Goal: Submit feedback/report problem: Leave review/rating

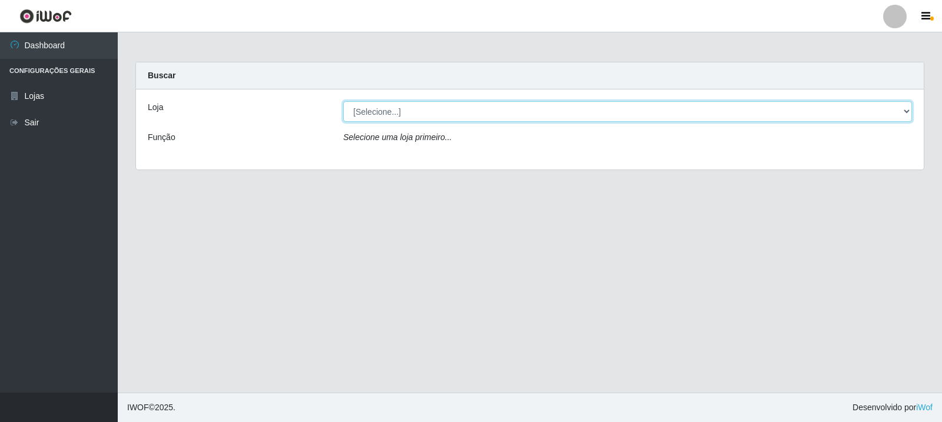
click at [426, 105] on select "[Selecione...] Rede Compras Supermercados - LOJA 3" at bounding box center [627, 111] width 569 height 21
select select "162"
click at [343, 101] on select "[Selecione...] Rede Compras Supermercados - LOJA 3" at bounding box center [627, 111] width 569 height 21
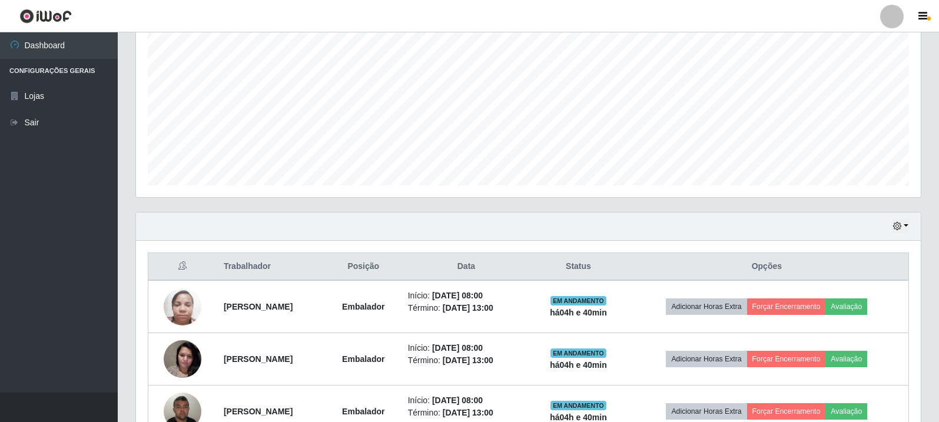
scroll to position [464, 0]
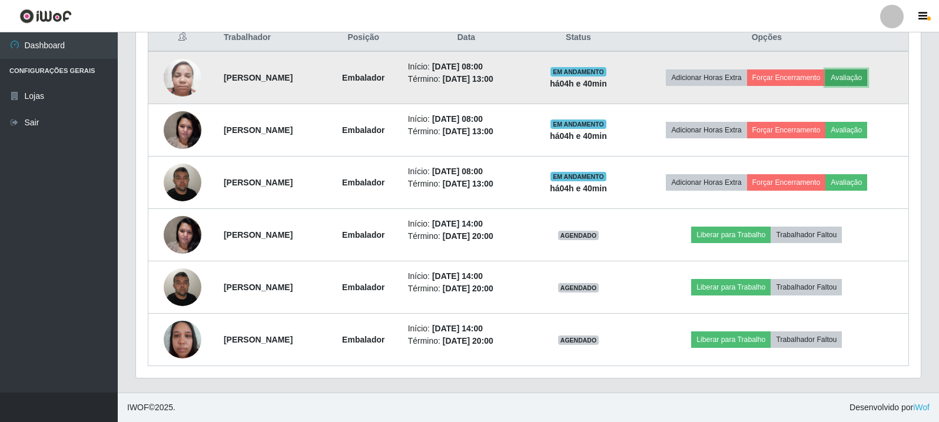
click at [856, 71] on button "Avaliação" at bounding box center [846, 77] width 42 height 16
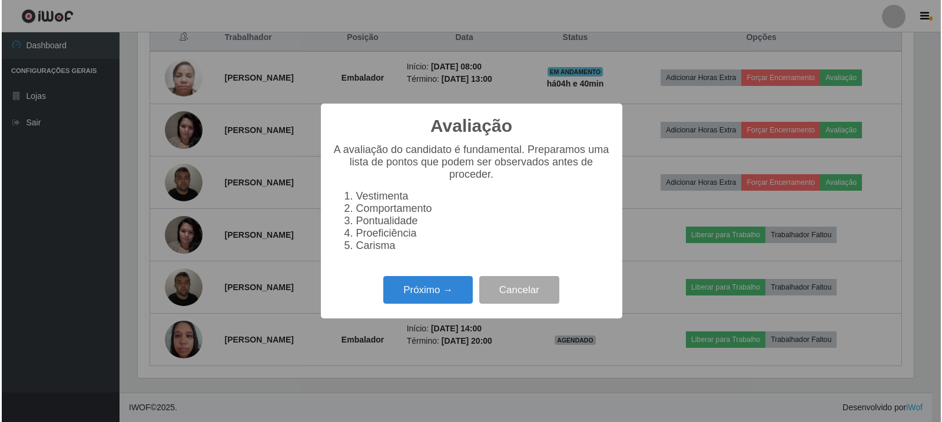
scroll to position [244, 779]
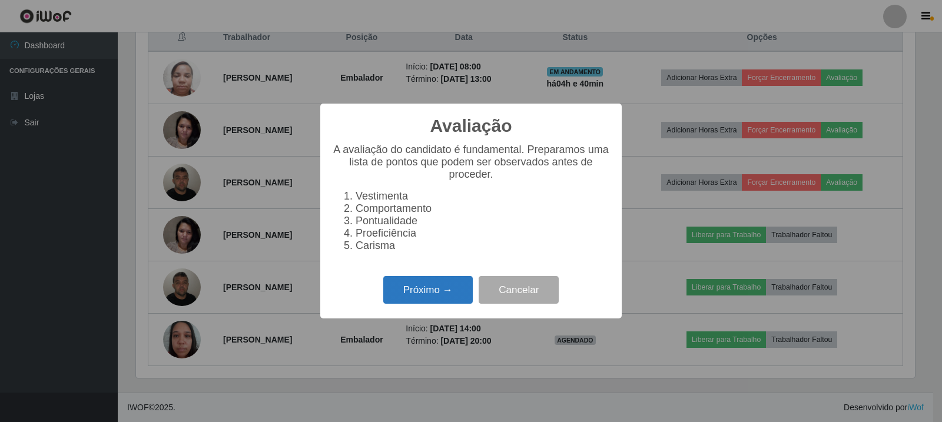
click at [403, 297] on button "Próximo →" at bounding box center [427, 290] width 89 height 28
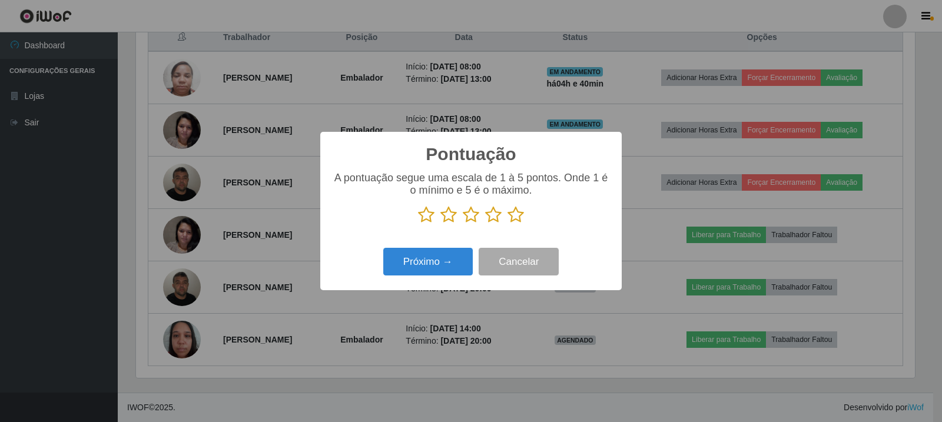
click at [518, 215] on icon at bounding box center [515, 215] width 16 height 18
click at [507, 224] on input "radio" at bounding box center [507, 224] width 0 height 0
drag, startPoint x: 485, startPoint y: 255, endPoint x: 479, endPoint y: 257, distance: 6.3
click at [484, 257] on button "Cancelar" at bounding box center [519, 262] width 80 height 28
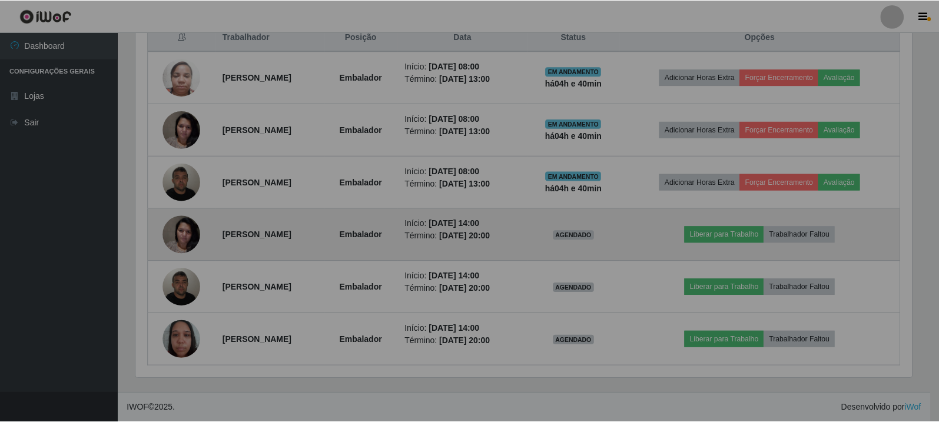
scroll to position [244, 785]
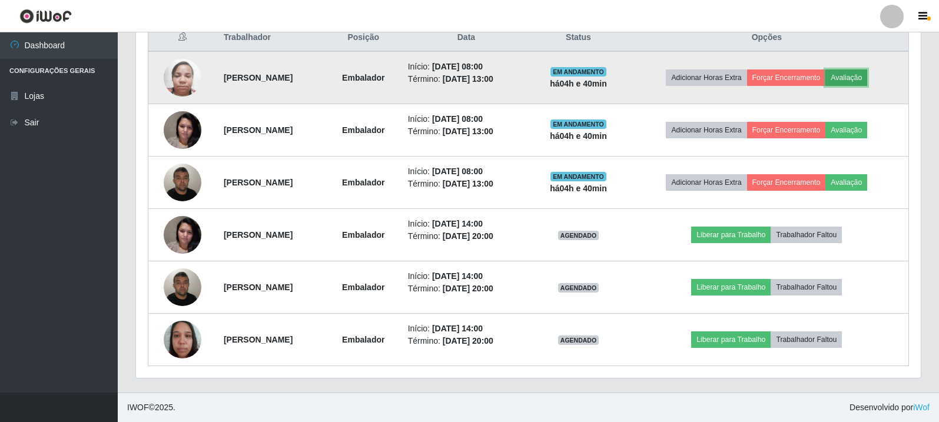
click at [845, 78] on button "Avaliação" at bounding box center [846, 77] width 42 height 16
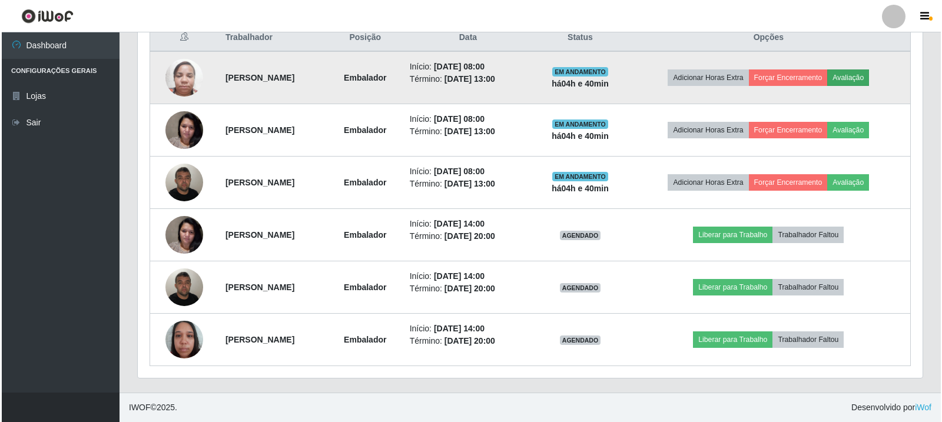
scroll to position [244, 779]
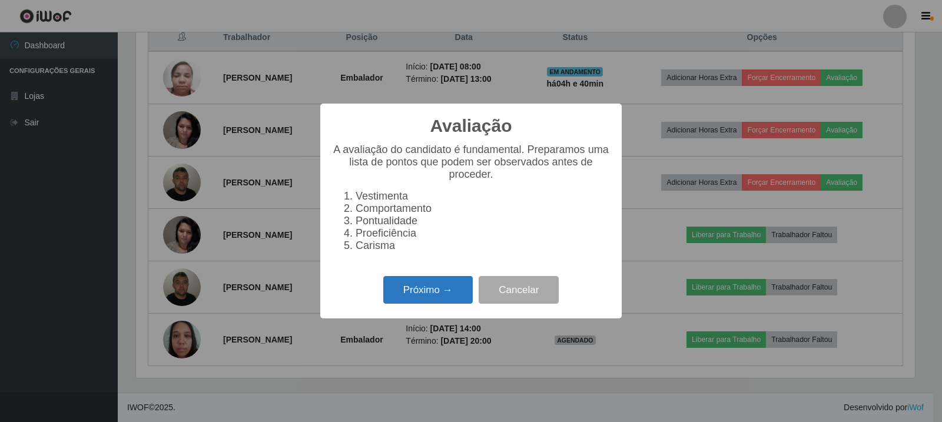
click at [422, 300] on button "Próximo →" at bounding box center [427, 290] width 89 height 28
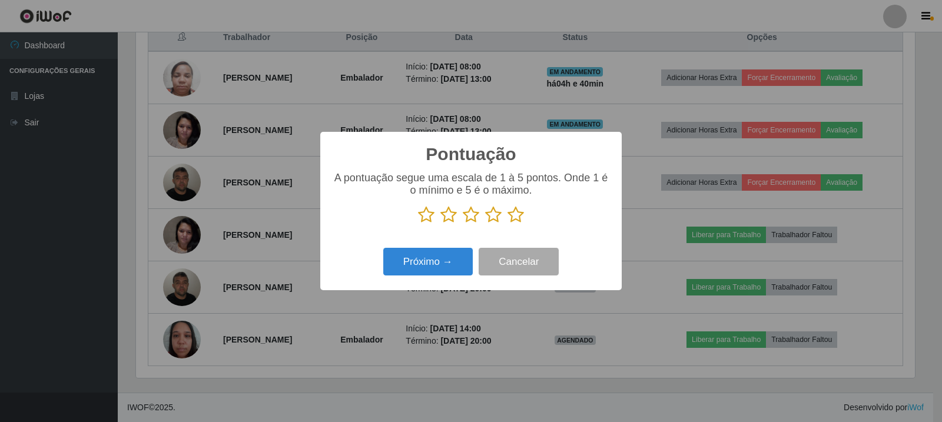
click at [522, 214] on icon at bounding box center [515, 215] width 16 height 18
click at [507, 224] on input "radio" at bounding box center [507, 224] width 0 height 0
click at [430, 273] on button "Próximo →" at bounding box center [427, 262] width 89 height 28
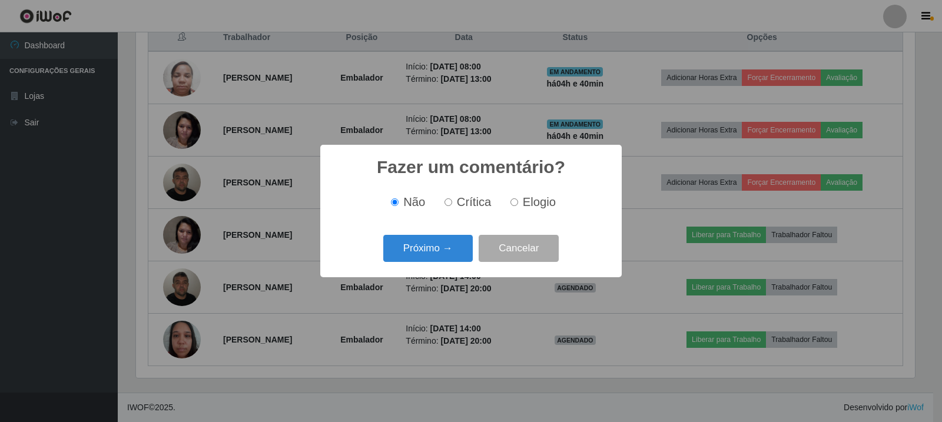
click at [520, 196] on label "Elogio" at bounding box center [531, 202] width 50 height 14
click at [518, 198] on input "Elogio" at bounding box center [514, 202] width 8 height 8
radio input "true"
click at [440, 251] on button "Próximo →" at bounding box center [427, 249] width 89 height 28
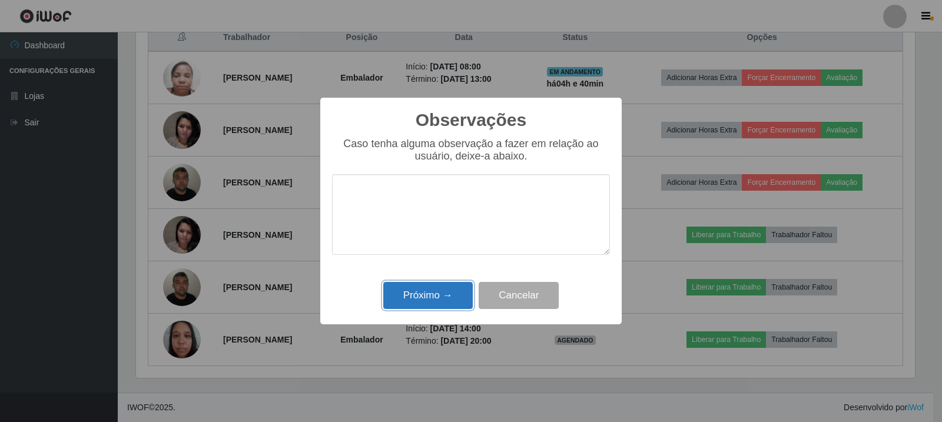
click at [430, 300] on button "Próximo →" at bounding box center [427, 296] width 89 height 28
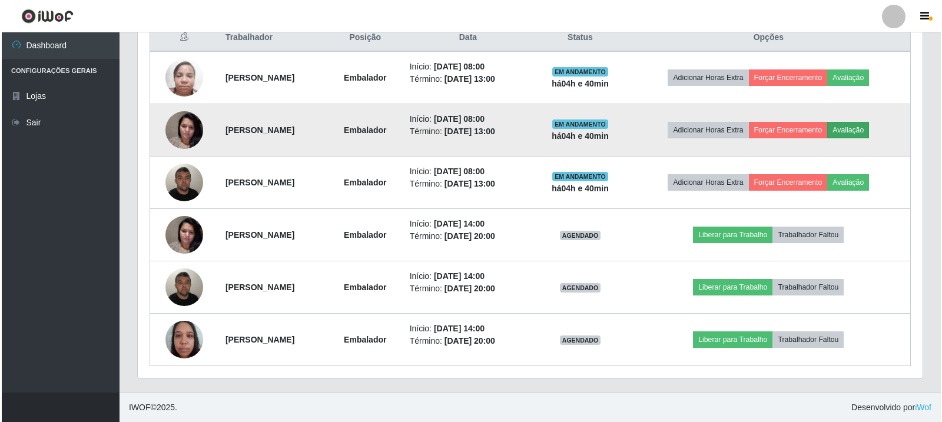
scroll to position [244, 785]
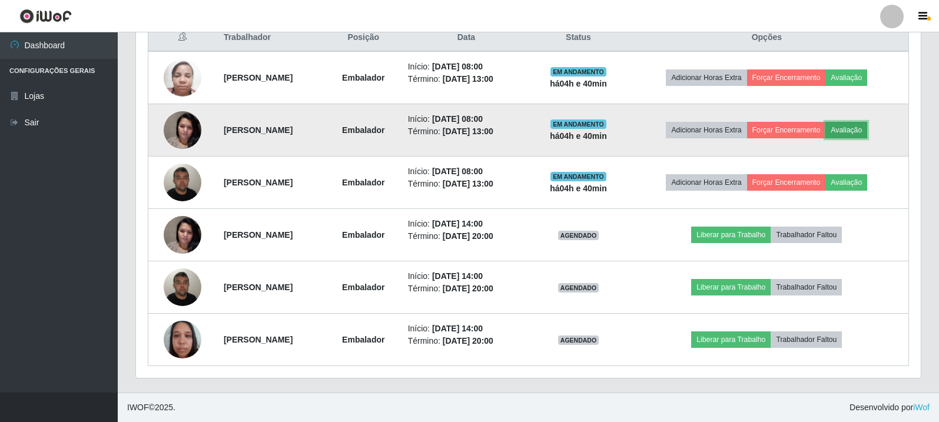
click at [867, 125] on button "Avaliação" at bounding box center [846, 130] width 42 height 16
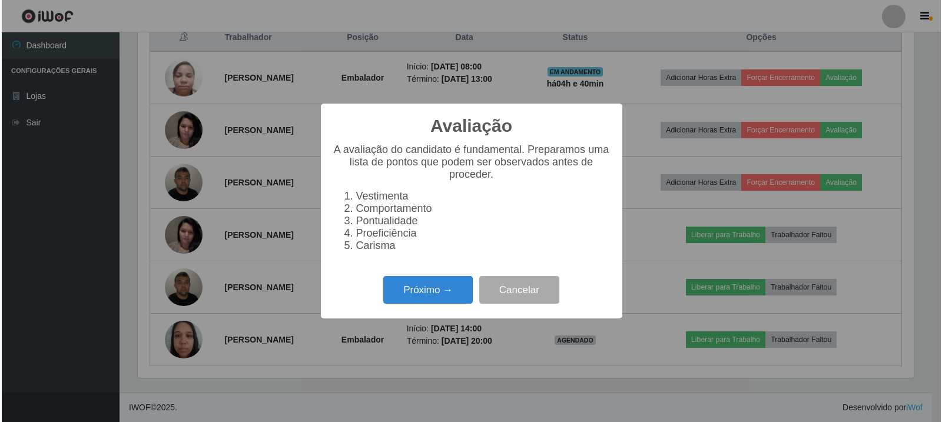
scroll to position [244, 779]
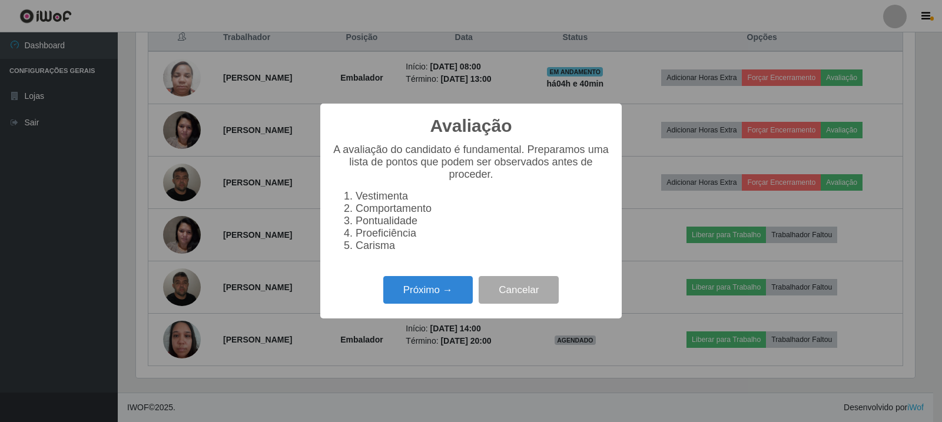
click at [433, 280] on div "Próximo → Cancelar" at bounding box center [471, 290] width 278 height 34
click at [433, 293] on button "Próximo →" at bounding box center [427, 290] width 89 height 28
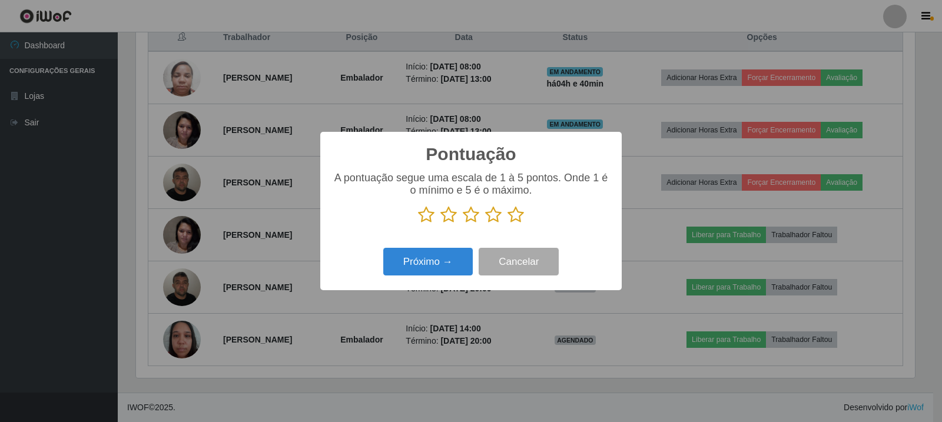
drag, startPoint x: 521, startPoint y: 210, endPoint x: 507, endPoint y: 234, distance: 28.5
click at [521, 210] on icon at bounding box center [515, 215] width 16 height 18
click at [507, 224] on input "radio" at bounding box center [507, 224] width 0 height 0
click at [449, 262] on button "Próximo →" at bounding box center [427, 262] width 89 height 28
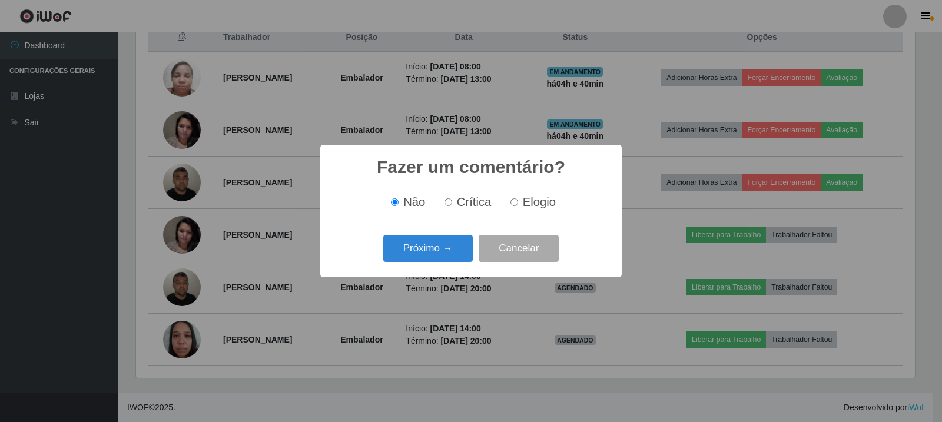
click at [506, 205] on label "Elogio" at bounding box center [531, 202] width 50 height 14
click at [510, 205] on input "Elogio" at bounding box center [514, 202] width 8 height 8
radio input "true"
click at [450, 242] on button "Próximo →" at bounding box center [427, 249] width 89 height 28
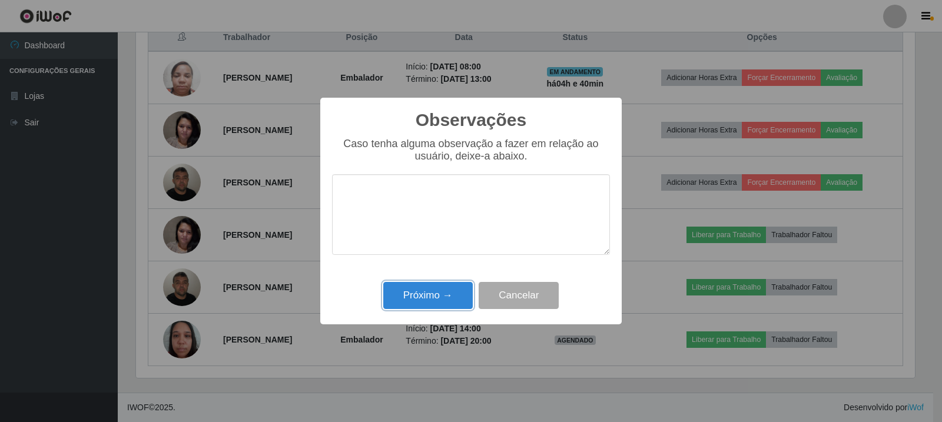
drag, startPoint x: 383, startPoint y: 297, endPoint x: 594, endPoint y: 243, distance: 217.6
click at [387, 297] on button "Próximo →" at bounding box center [427, 296] width 89 height 28
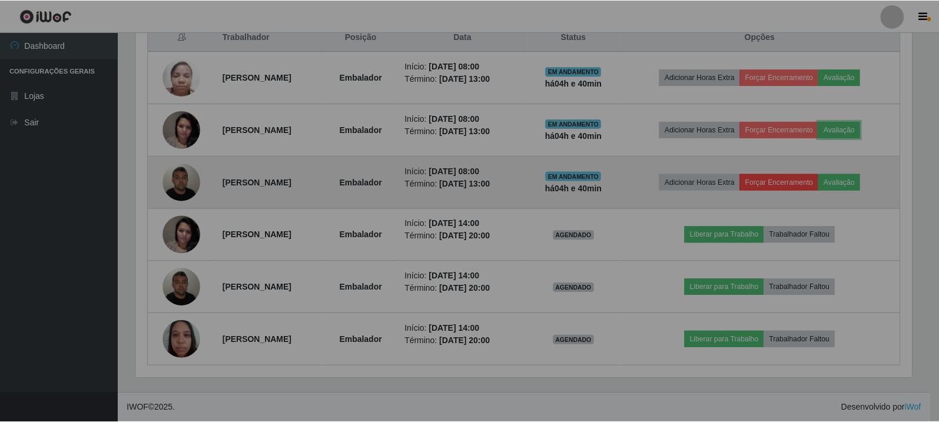
scroll to position [244, 785]
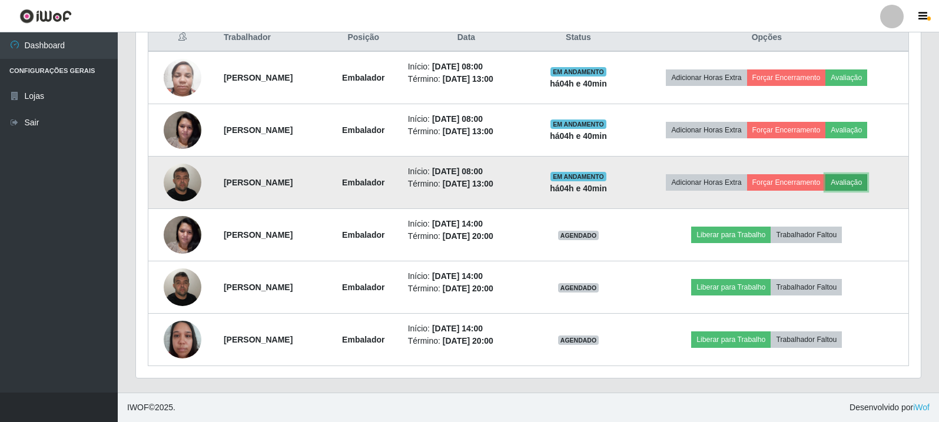
click at [867, 182] on button "Avaliação" at bounding box center [846, 182] width 42 height 16
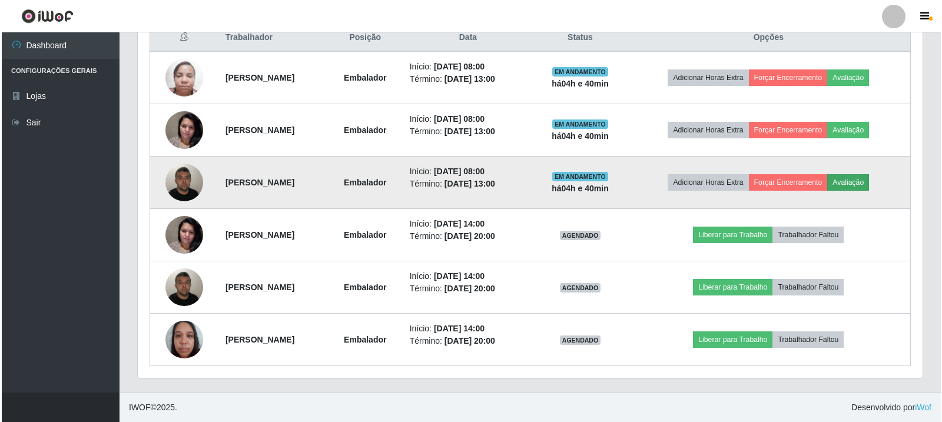
scroll to position [244, 779]
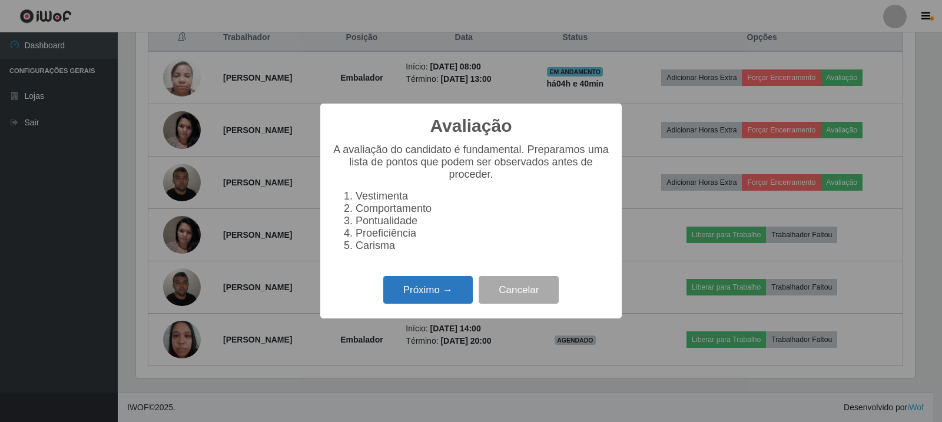
click at [406, 298] on button "Próximo →" at bounding box center [427, 290] width 89 height 28
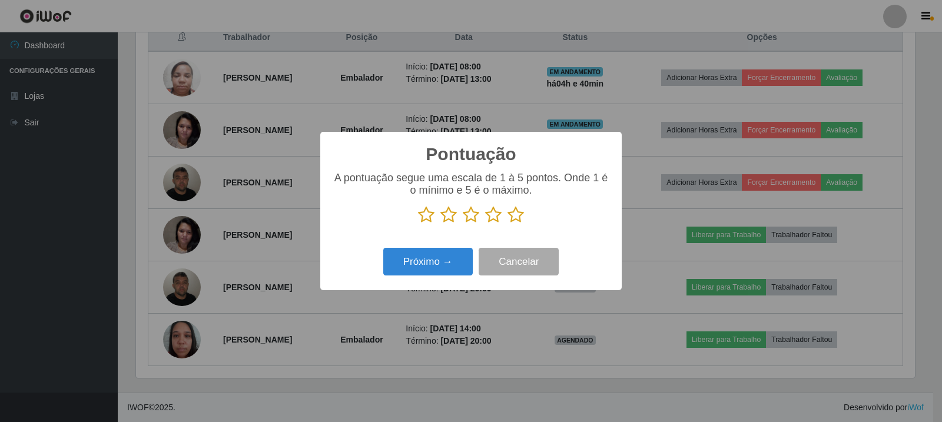
click at [519, 221] on icon at bounding box center [515, 215] width 16 height 18
click at [507, 224] on input "radio" at bounding box center [507, 224] width 0 height 0
click at [466, 261] on button "Próximo →" at bounding box center [427, 262] width 89 height 28
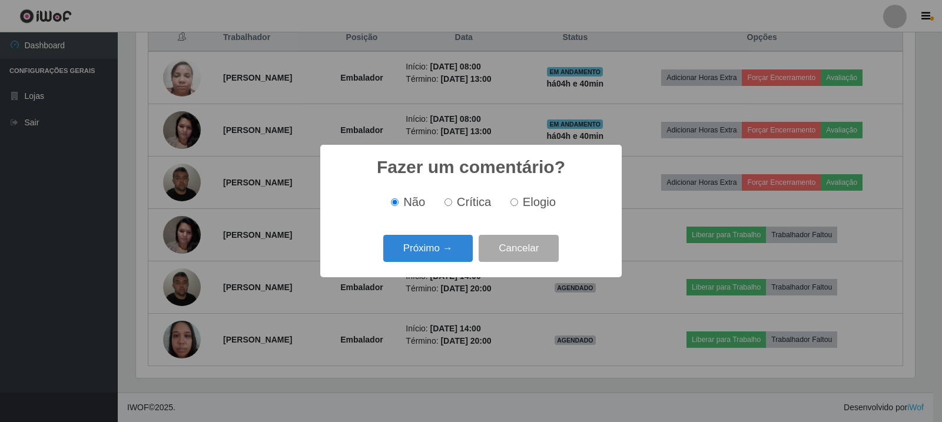
click at [524, 208] on span "Elogio" at bounding box center [539, 201] width 33 height 13
click at [518, 206] on input "Elogio" at bounding box center [514, 202] width 8 height 8
radio input "true"
click at [455, 244] on button "Próximo →" at bounding box center [427, 249] width 89 height 28
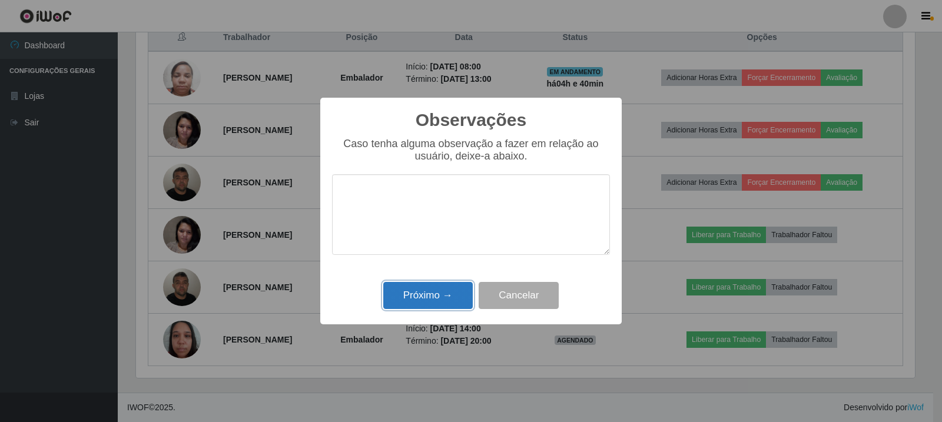
click at [431, 298] on button "Próximo →" at bounding box center [427, 296] width 89 height 28
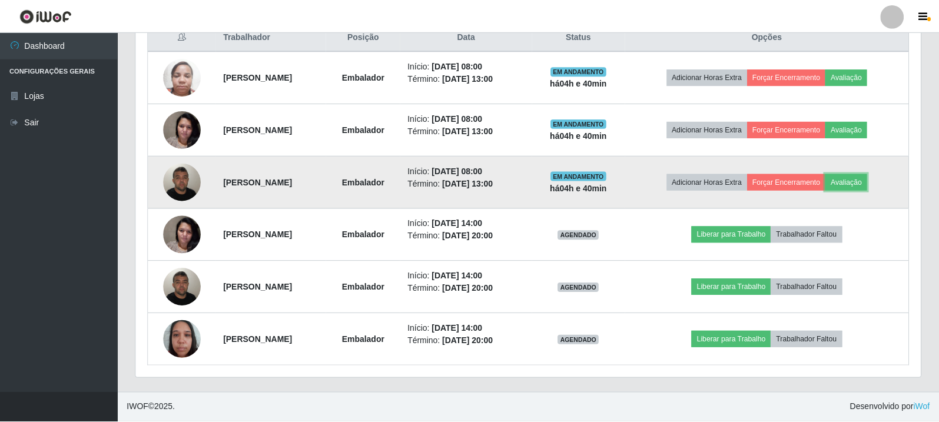
scroll to position [244, 785]
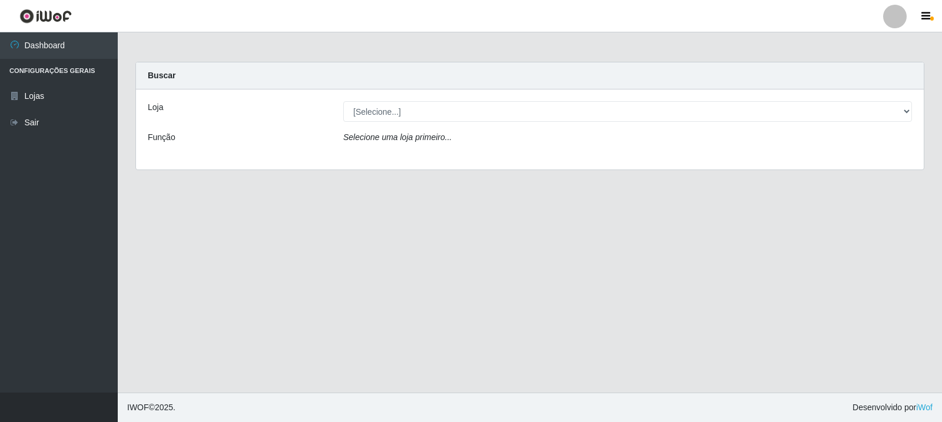
click at [550, 98] on div "Loja [Selecione...] Rede Compras Supermercados - LOJA 3 Função Selecione uma lo…" at bounding box center [530, 129] width 788 height 80
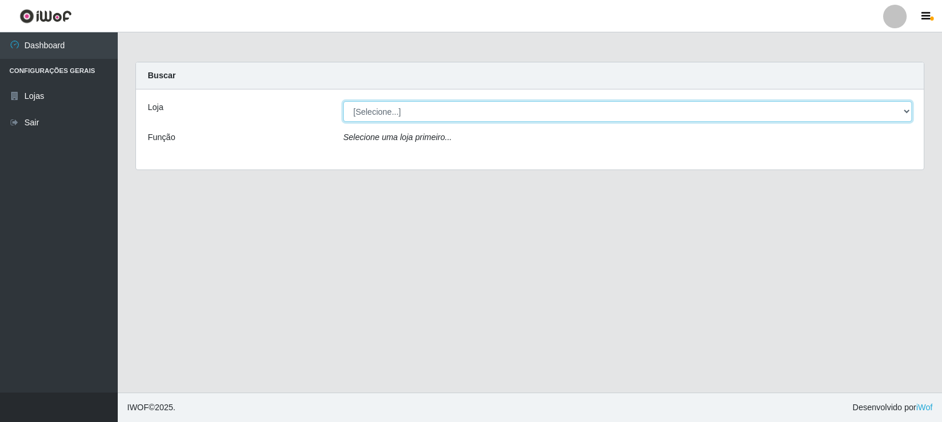
click at [546, 112] on select "[Selecione...] Rede Compras Supermercados - LOJA 3" at bounding box center [627, 111] width 569 height 21
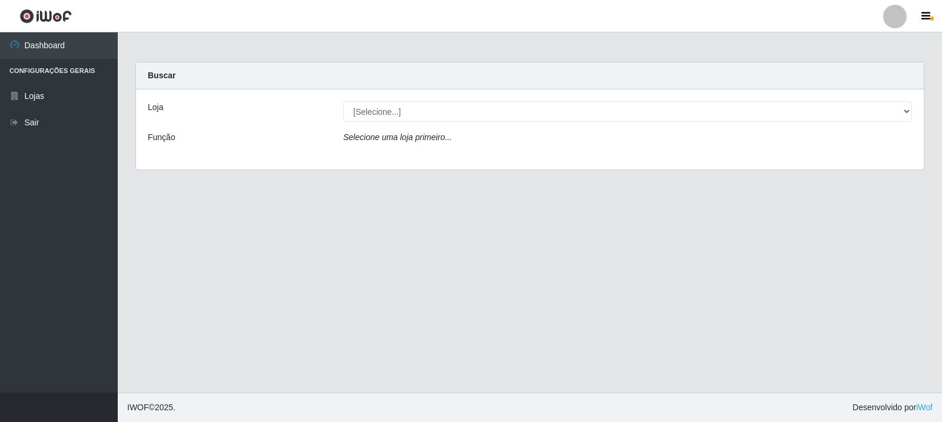
click at [542, 157] on div "Loja [Selecione...] Rede Compras Supermercados - LOJA 3 Função Selecione uma lo…" at bounding box center [530, 129] width 788 height 80
click at [540, 124] on div "Loja [Selecione...] Rede Compras Supermercados - LOJA 3 Função Selecione uma lo…" at bounding box center [530, 129] width 788 height 80
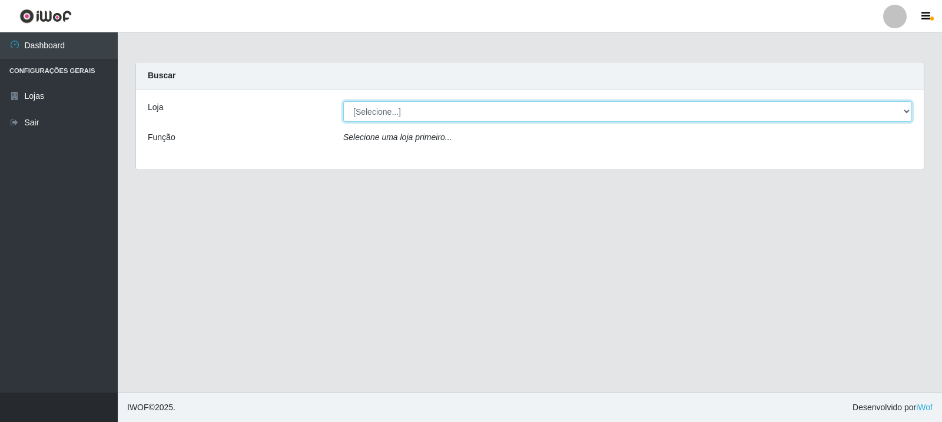
click at [542, 117] on select "[Selecione...] Rede Compras Supermercados - LOJA 3" at bounding box center [627, 111] width 569 height 21
select select "162"
click at [343, 101] on select "[Selecione...] Rede Compras Supermercados - LOJA 3" at bounding box center [627, 111] width 569 height 21
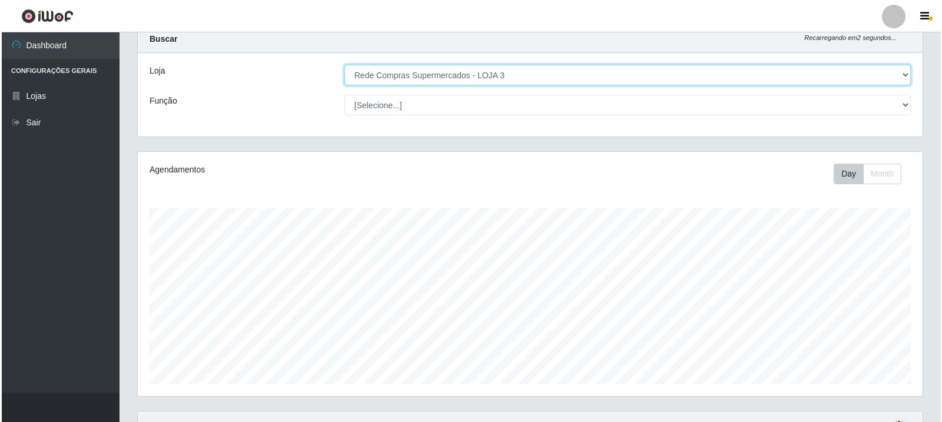
scroll to position [449, 0]
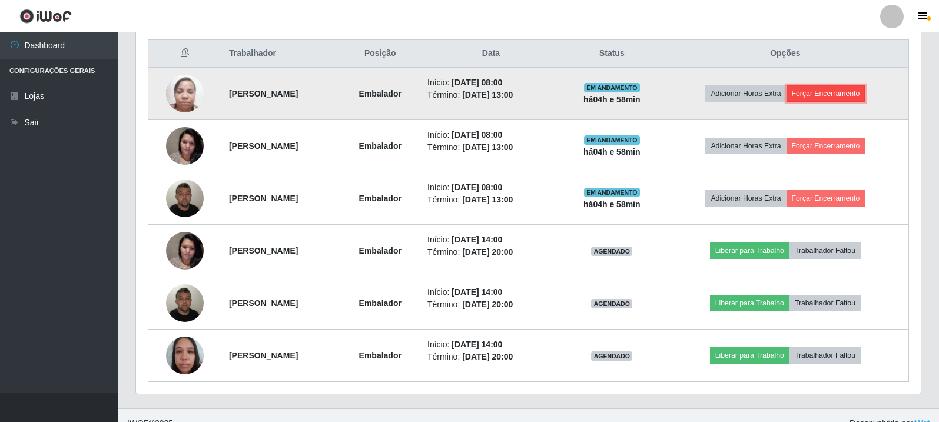
click at [831, 94] on button "Forçar Encerramento" at bounding box center [825, 93] width 79 height 16
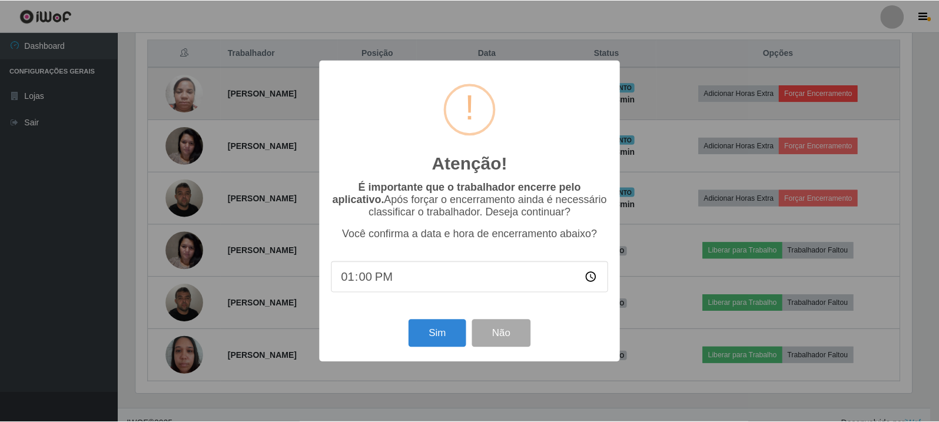
scroll to position [244, 779]
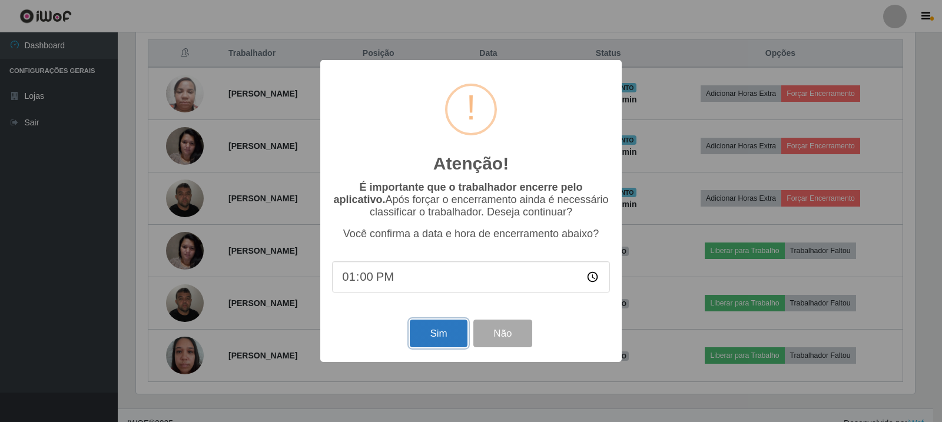
click at [449, 337] on button "Sim" at bounding box center [438, 334] width 57 height 28
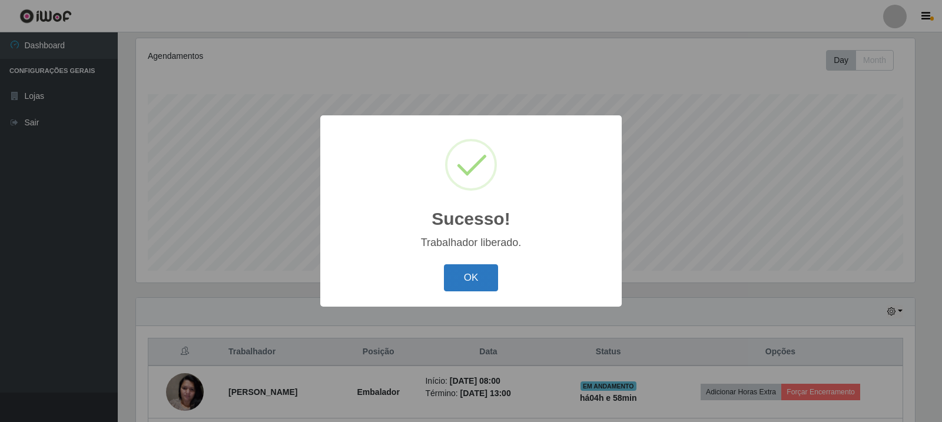
click at [491, 274] on button "OK" at bounding box center [471, 278] width 55 height 28
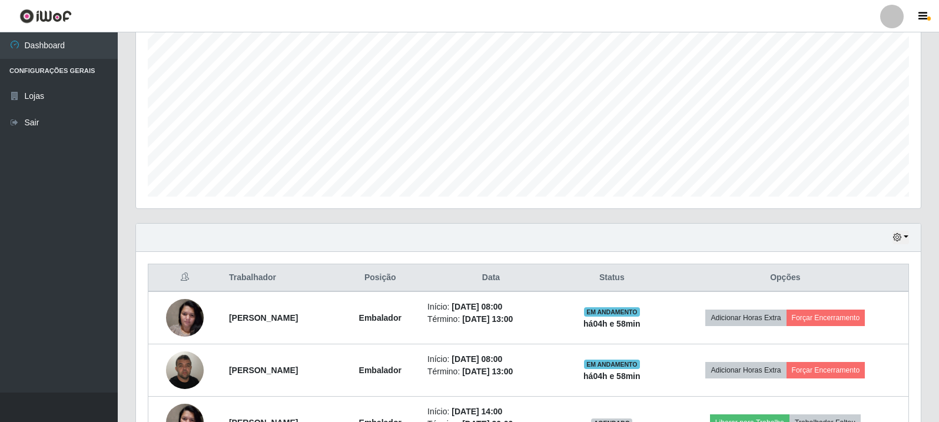
scroll to position [386, 0]
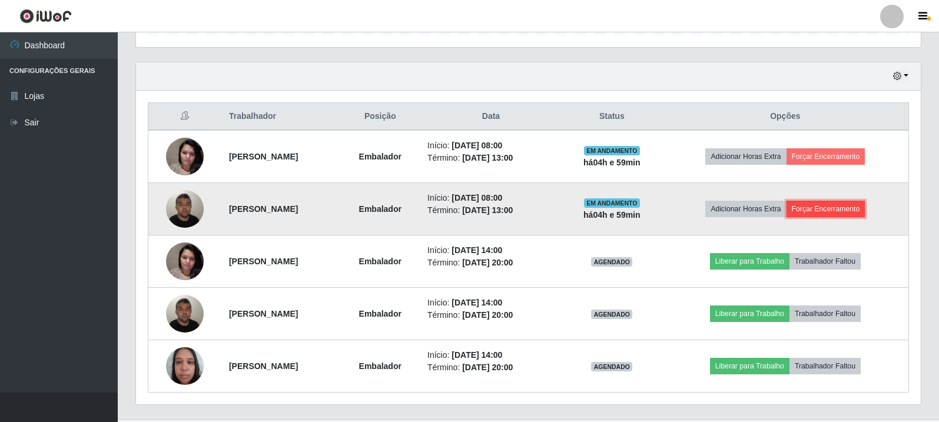
click at [841, 208] on button "Forçar Encerramento" at bounding box center [825, 209] width 79 height 16
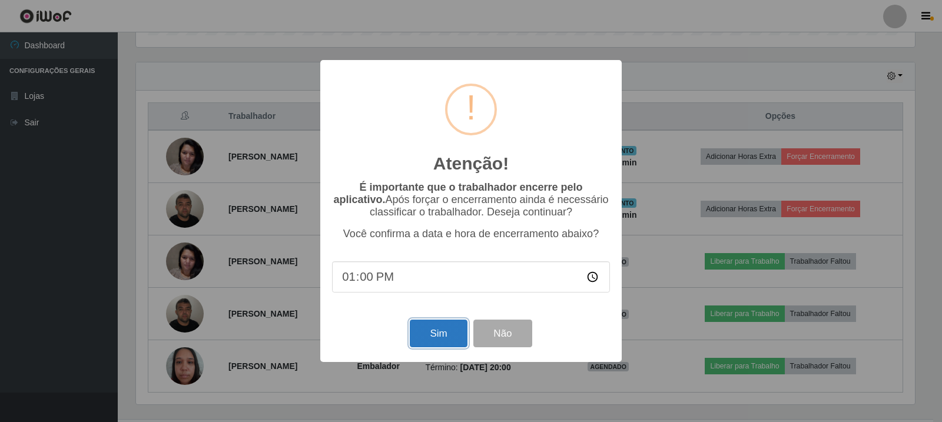
click at [416, 343] on button "Sim" at bounding box center [438, 334] width 57 height 28
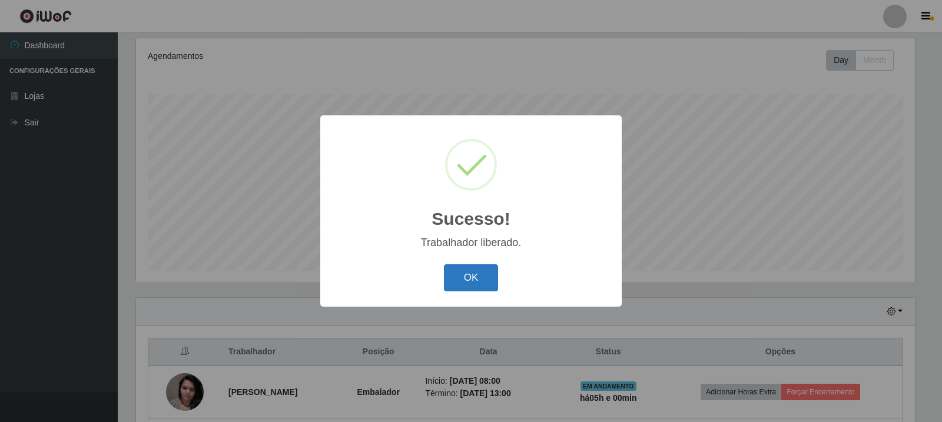
click at [491, 274] on button "OK" at bounding box center [471, 278] width 55 height 28
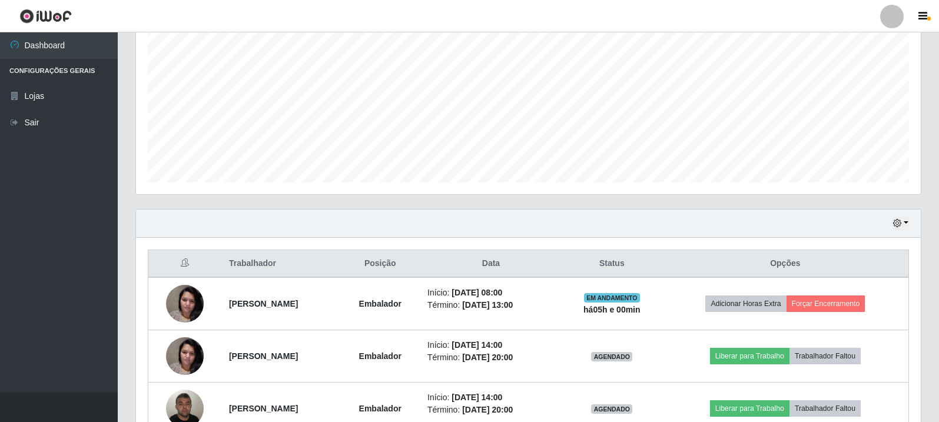
scroll to position [360, 0]
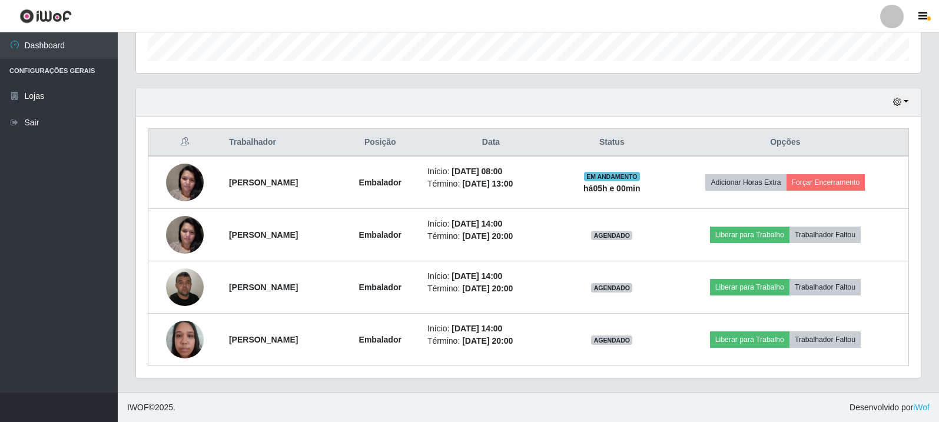
click at [636, 108] on div "Hoje 1 dia 3 dias 1 Semana Não encerrados" at bounding box center [528, 102] width 785 height 28
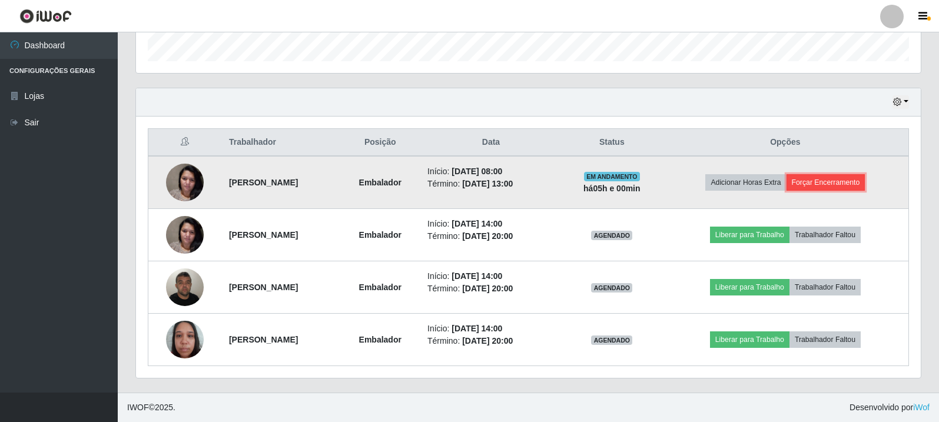
click at [839, 184] on button "Forçar Encerramento" at bounding box center [825, 182] width 79 height 16
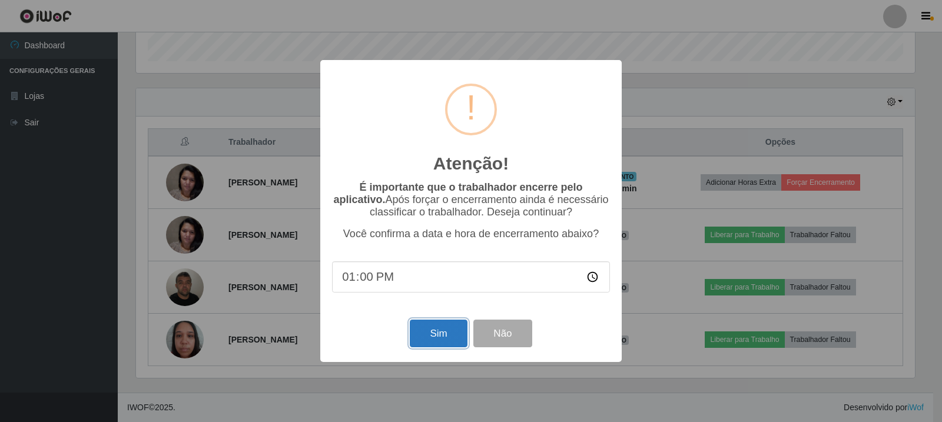
click at [451, 341] on button "Sim" at bounding box center [438, 334] width 57 height 28
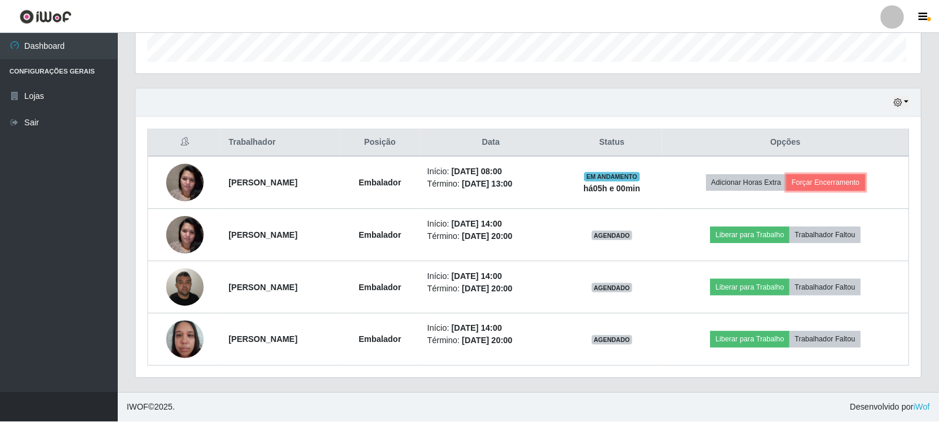
scroll to position [244, 785]
click at [803, 118] on body "Perfil Alterar Senha Sair Dashboard Configurações Gerais Lojas Sair Carregando.…" at bounding box center [469, 31] width 939 height 782
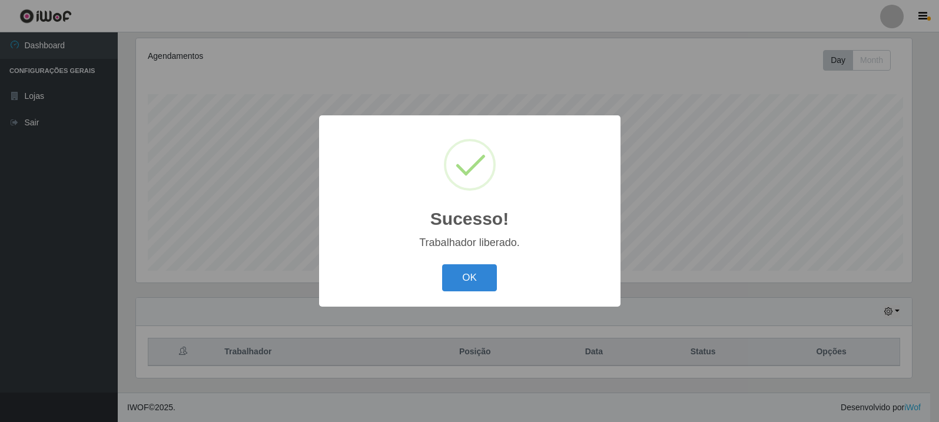
scroll to position [244, 779]
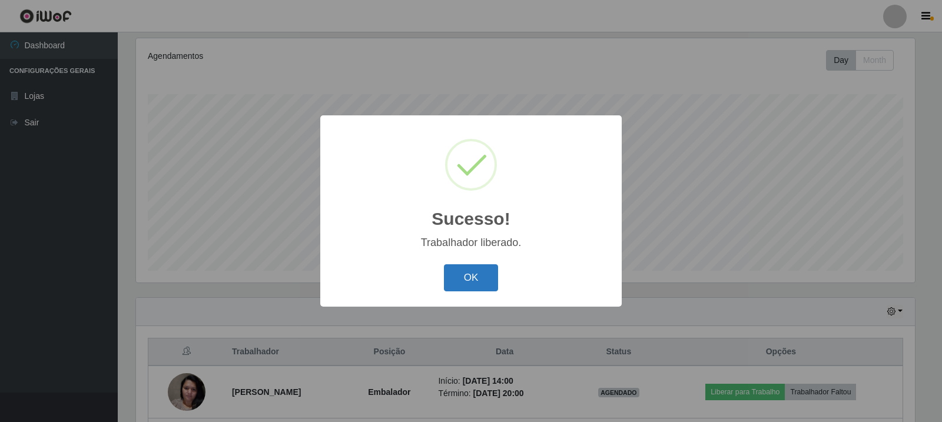
click at [484, 279] on button "OK" at bounding box center [471, 278] width 55 height 28
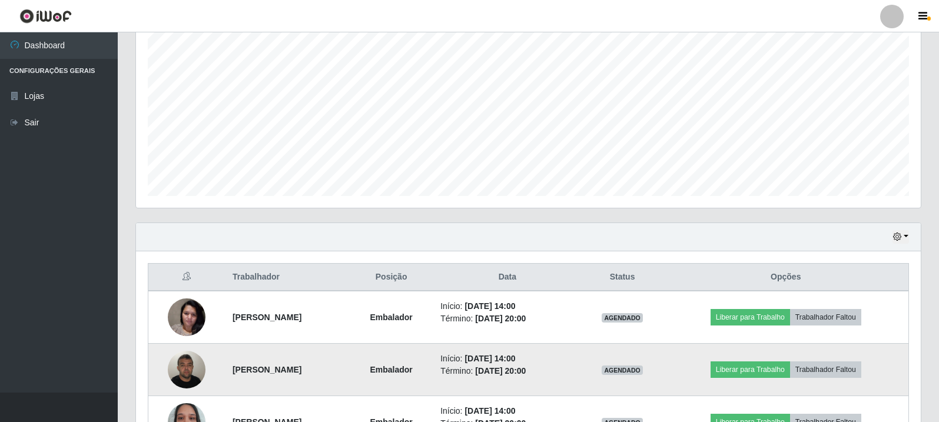
scroll to position [307, 0]
